Goal: Task Accomplishment & Management: Use online tool/utility

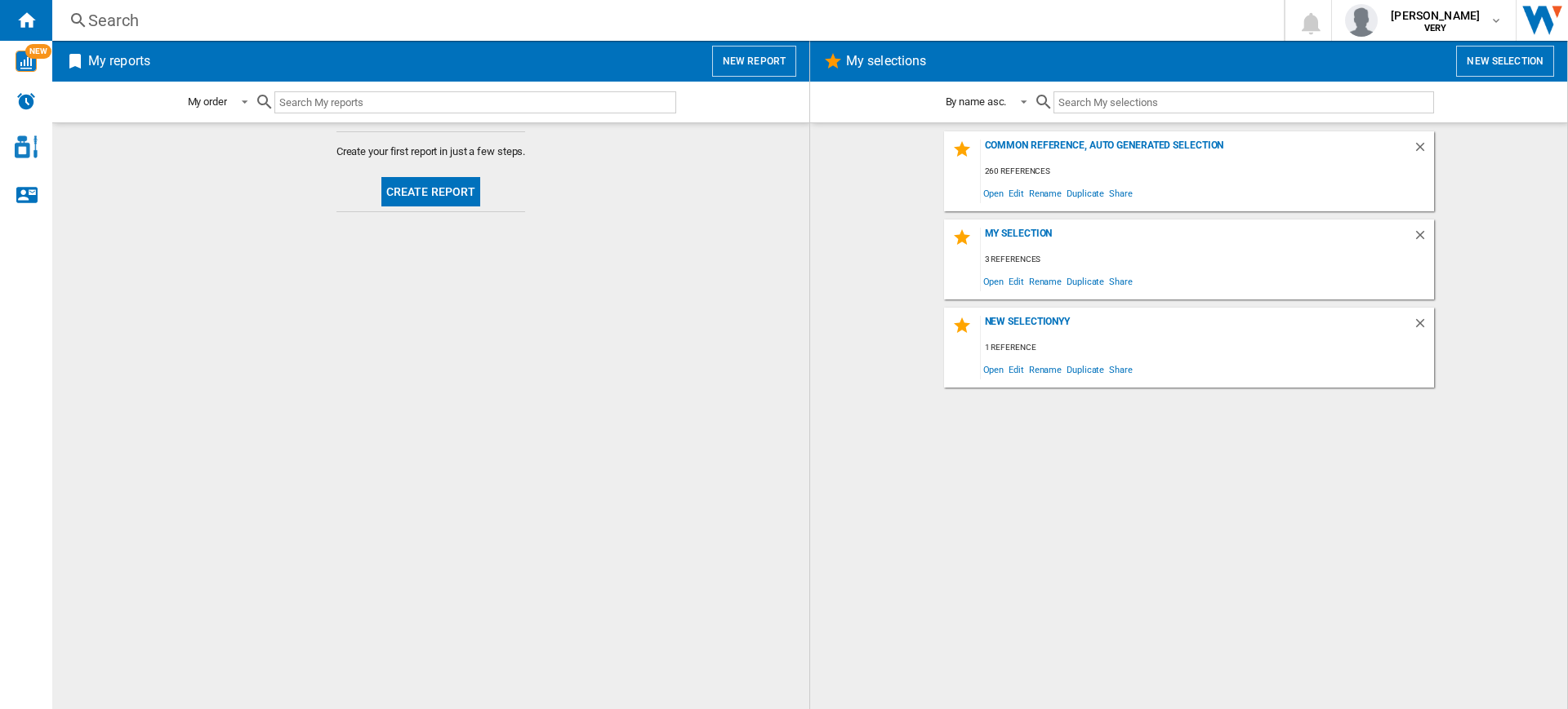
click at [784, 48] on button "New report" at bounding box center [755, 62] width 84 height 31
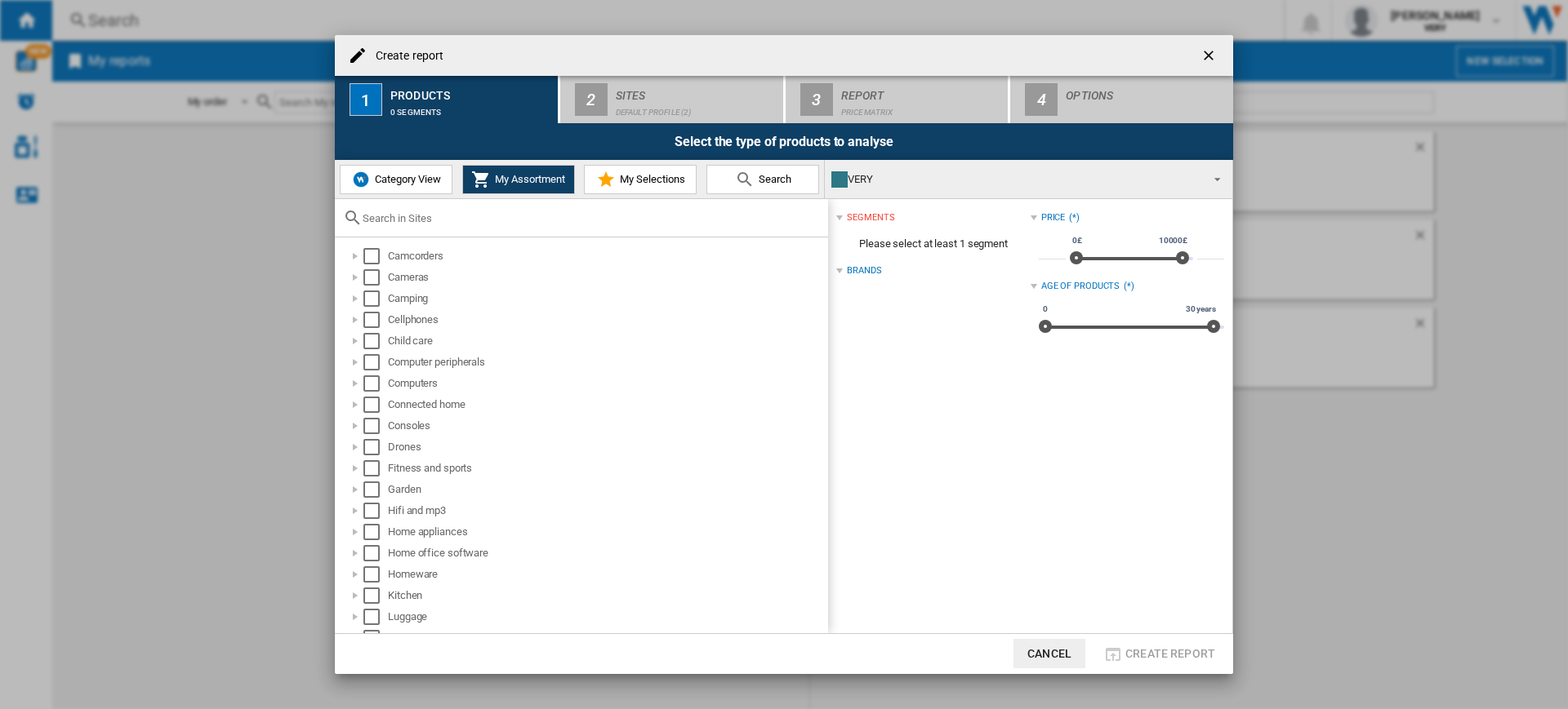
click at [397, 187] on button "Category View" at bounding box center [396, 180] width 113 height 29
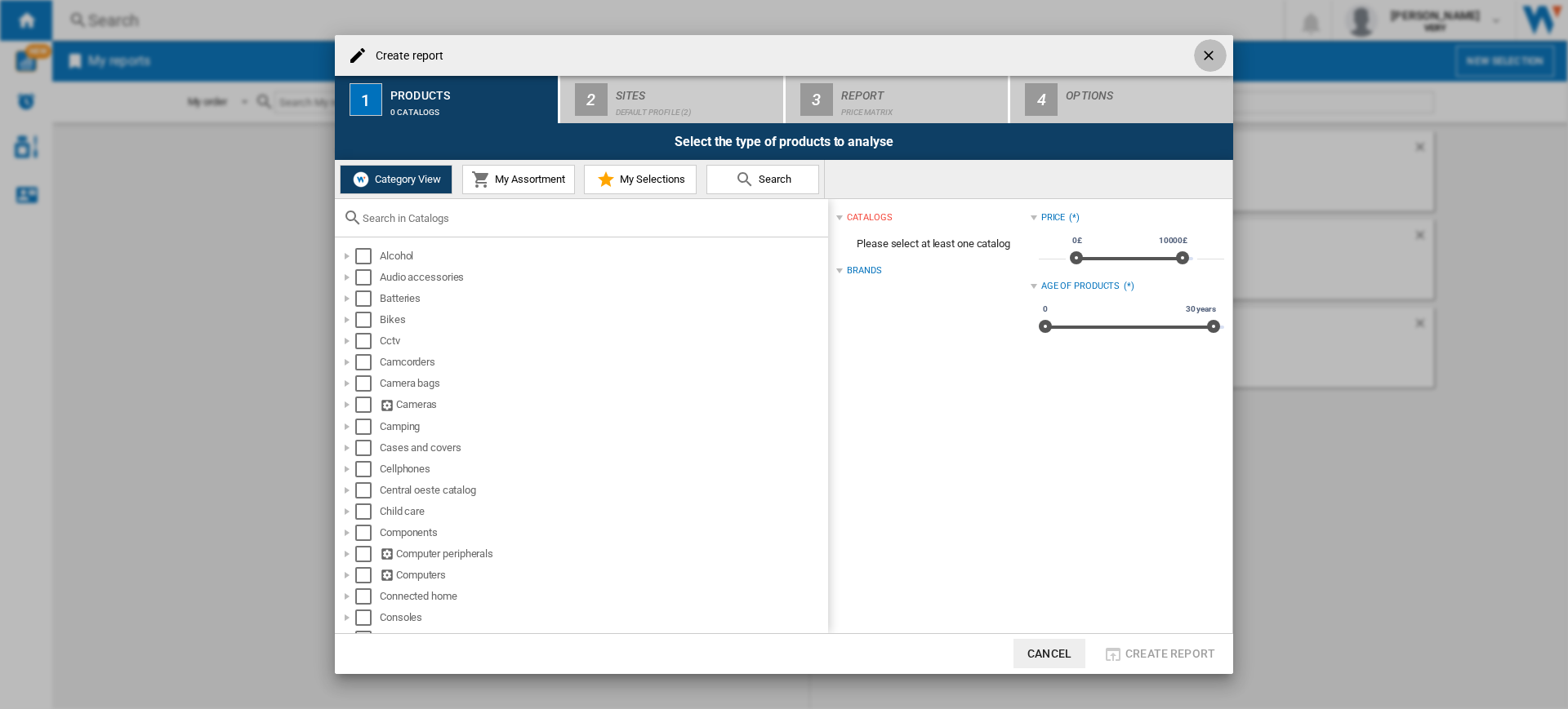
click at [1207, 51] on ng-md-icon "getI18NText('BUTTONS.CLOSE_DIALOG')" at bounding box center [1210, 57] width 20 height 20
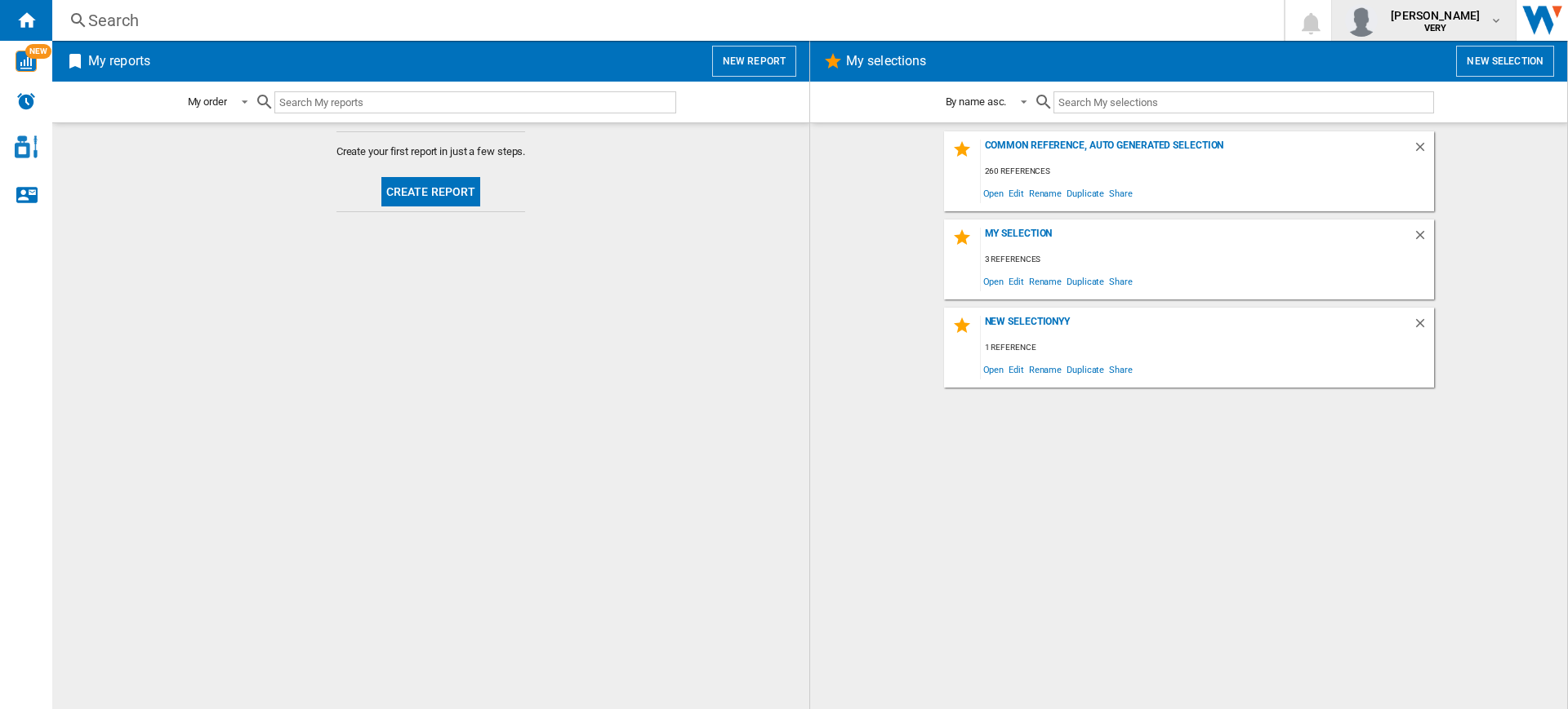
click at [1491, 16] on md-icon "button" at bounding box center [1495, 20] width 13 height 13
click at [1412, 147] on button "Logout" at bounding box center [1426, 142] width 157 height 32
